Goal: Information Seeking & Learning: Find specific fact

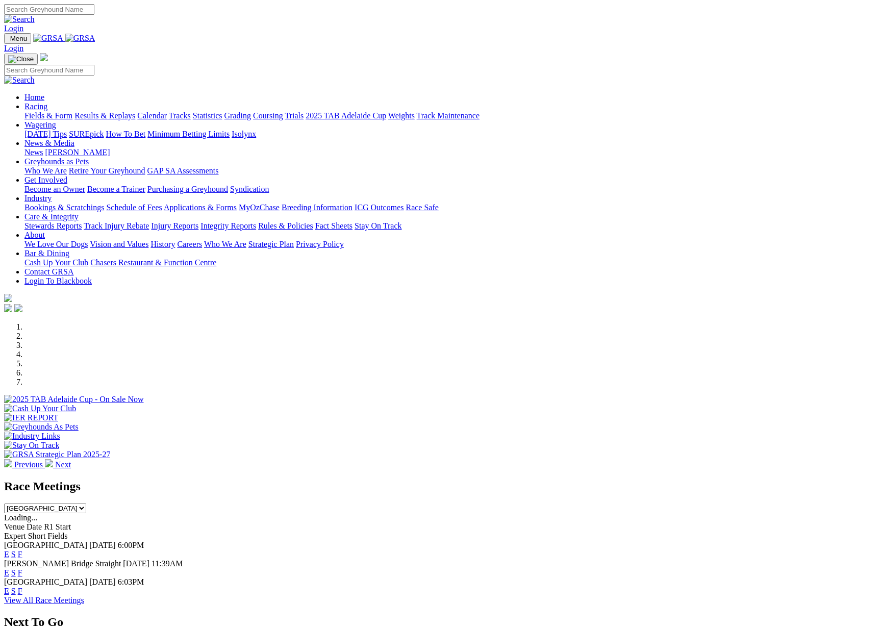
scroll to position [2, 0]
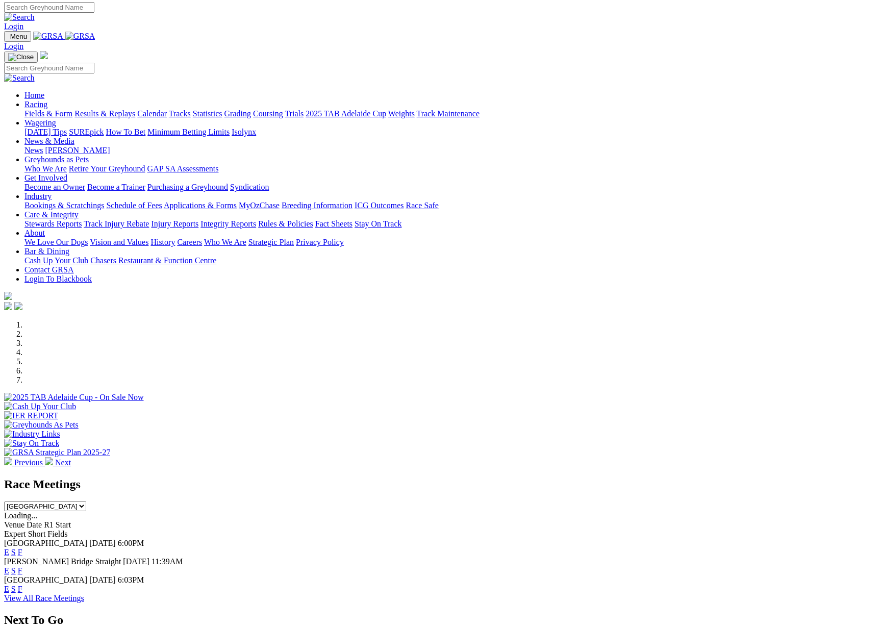
click at [135, 109] on link "Results & Replays" at bounding box center [105, 113] width 61 height 9
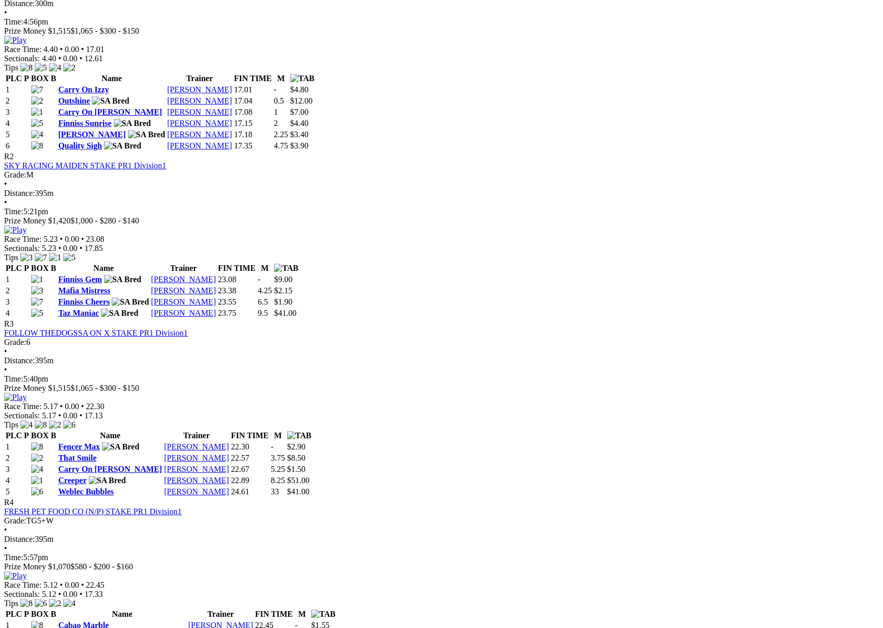
scroll to position [529, 0]
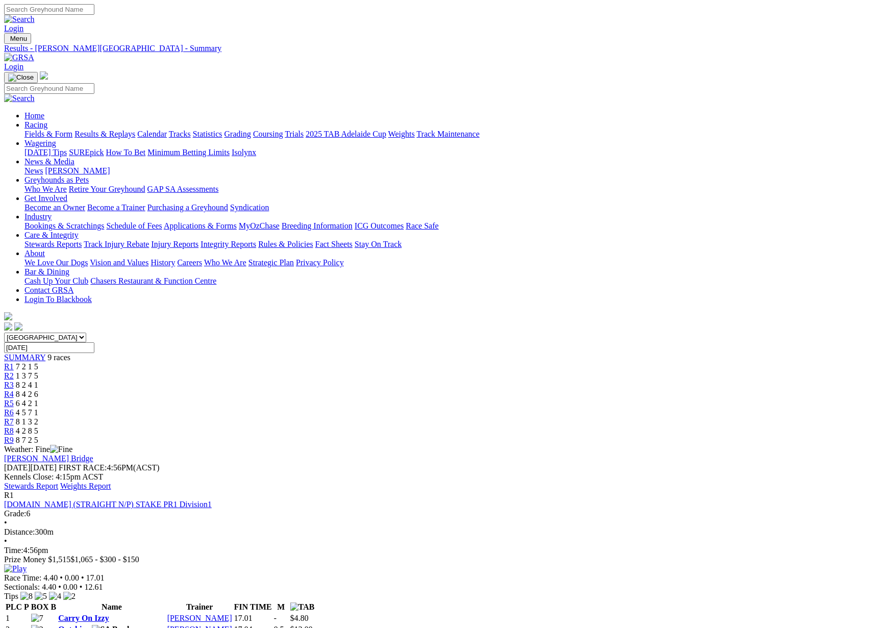
click at [109, 614] on link "Carry On Izzy" at bounding box center [83, 618] width 51 height 9
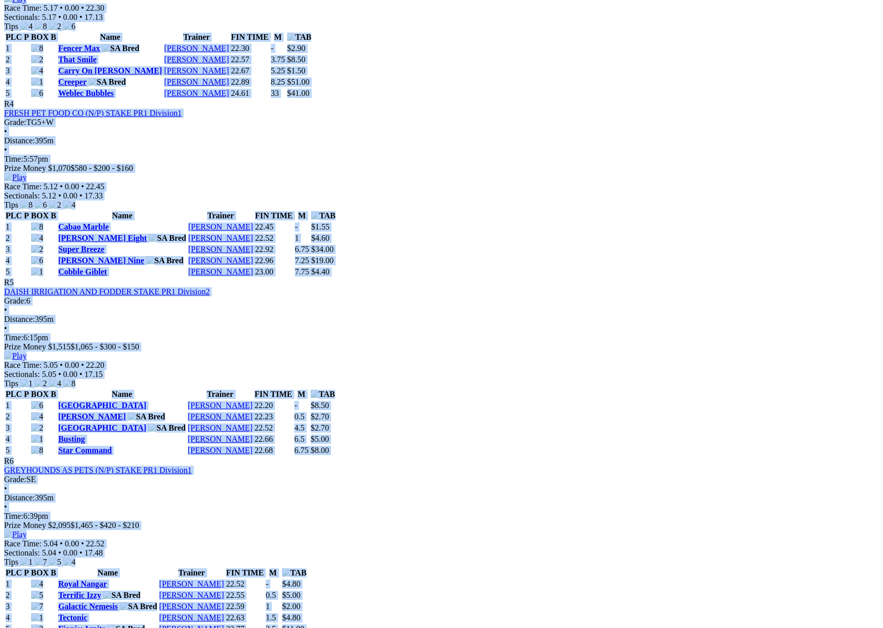
scroll to position [948, 0]
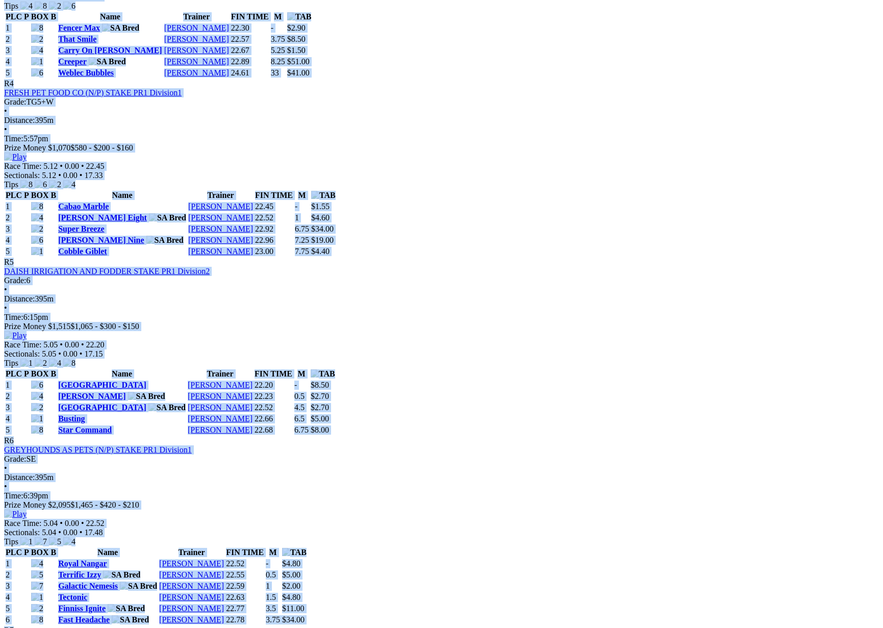
drag, startPoint x: 173, startPoint y: 229, endPoint x: 440, endPoint y: 469, distance: 359.3
click at [440, 469] on div "Weather: Fine [PERSON_NAME][GEOGRAPHIC_DATA] [DATE] FIRST RACE: 4:56PM(ACST) Ke…" at bounding box center [441, 352] width 875 height 1710
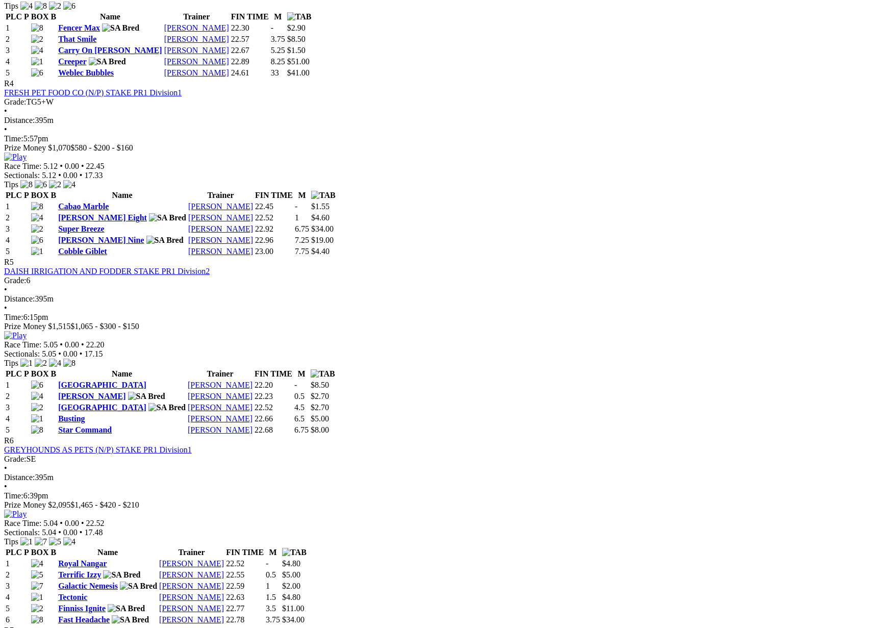
click at [477, 304] on div "R1 [DOMAIN_NAME] (STRAIGHT N/P) STAKE PR1 Division1 Grade: 6 • Distance: 300m •…" at bounding box center [441, 375] width 875 height 1664
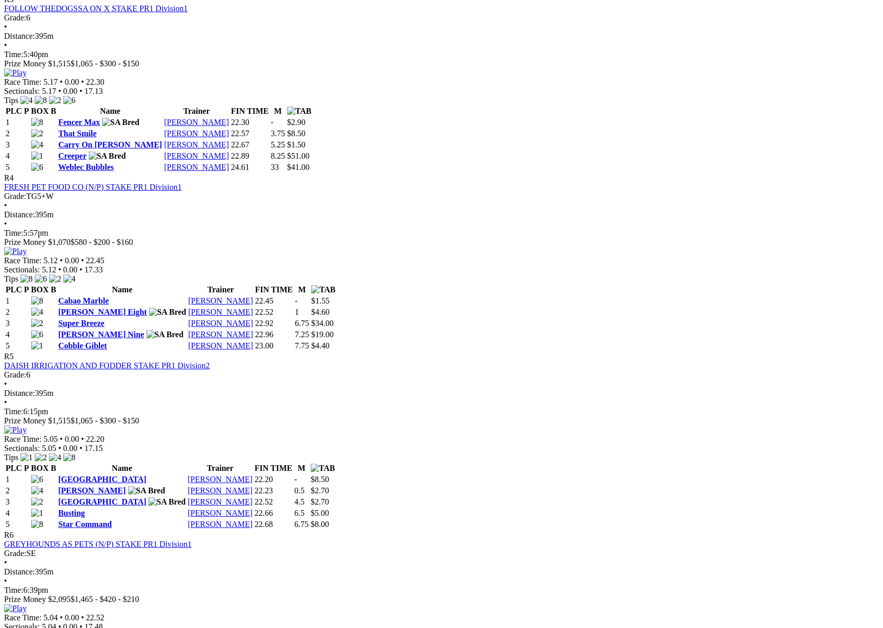
scroll to position [852, 0]
